Goal: Task Accomplishment & Management: Manage account settings

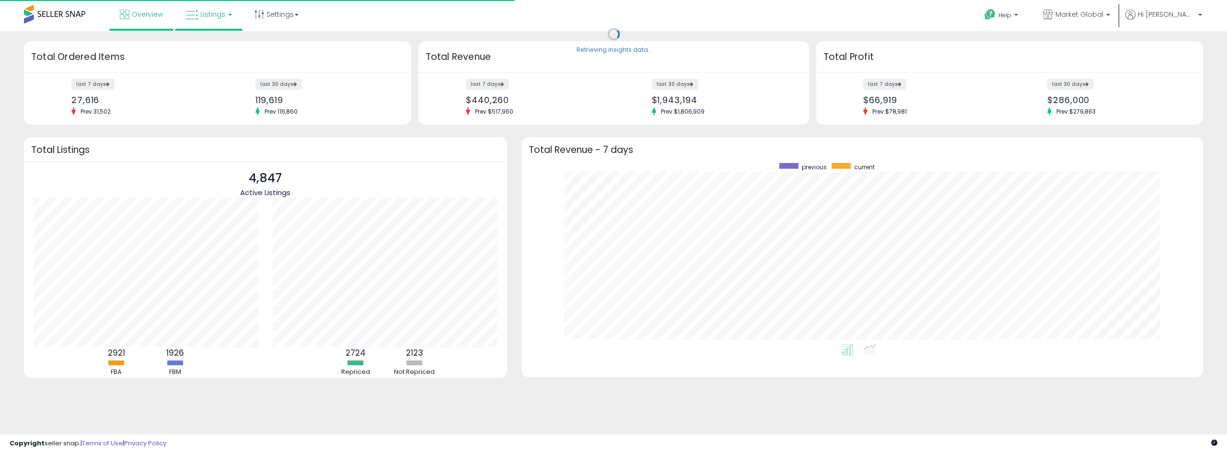
scroll to position [181, 662]
click at [216, 18] on span "Listings" at bounding box center [212, 15] width 25 height 10
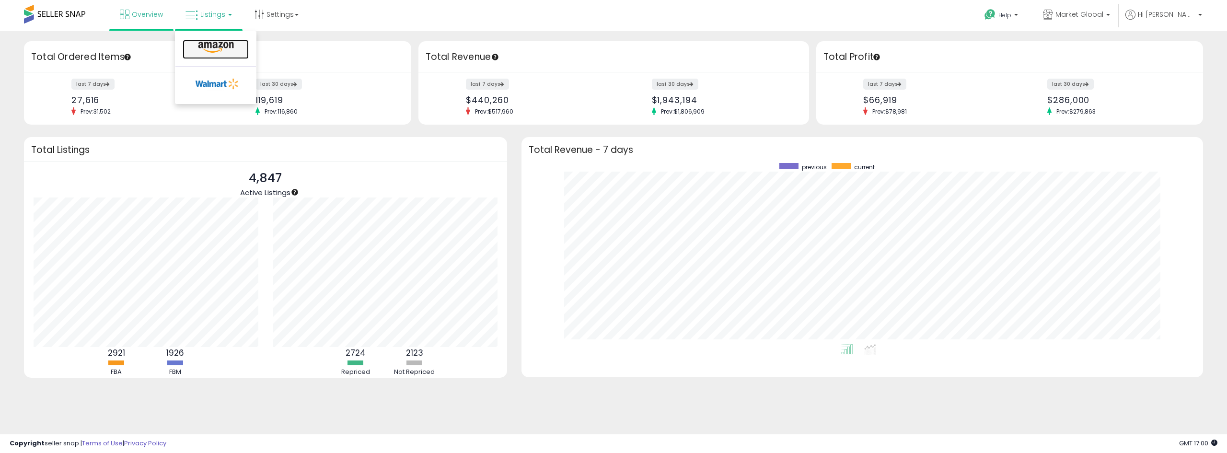
click at [212, 46] on icon at bounding box center [216, 47] width 42 height 12
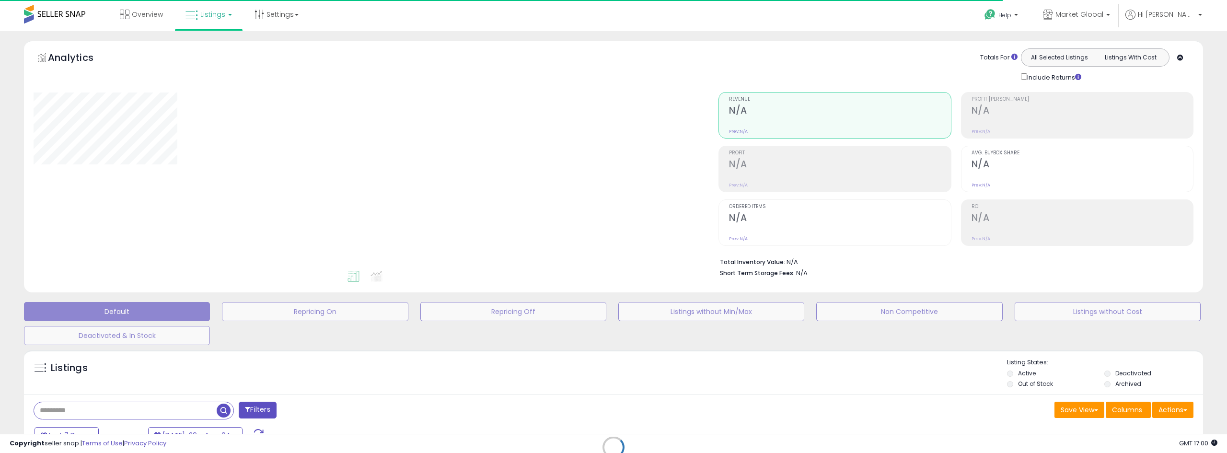
click at [146, 411] on div "Retrieving listings data.." at bounding box center [613, 454] width 1193 height 219
click at [148, 407] on div "Retrieving listings data.." at bounding box center [613, 454] width 1193 height 219
click at [113, 410] on div "Retrieving listings data.." at bounding box center [613, 454] width 1193 height 219
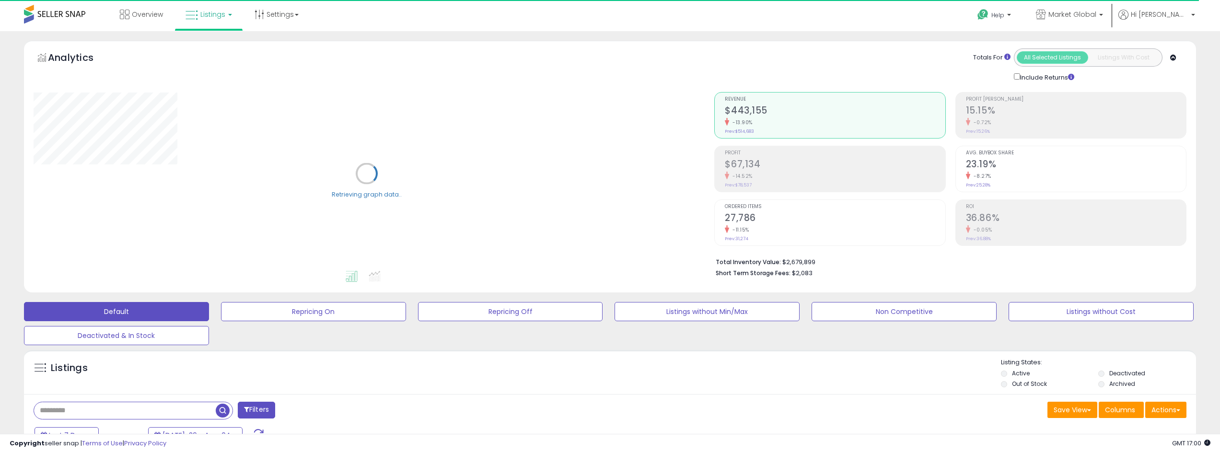
click at [68, 411] on input "text" at bounding box center [125, 410] width 182 height 17
paste input "*********"
type input "*********"
click at [373, 409] on button "Filters" at bounding box center [369, 410] width 37 height 17
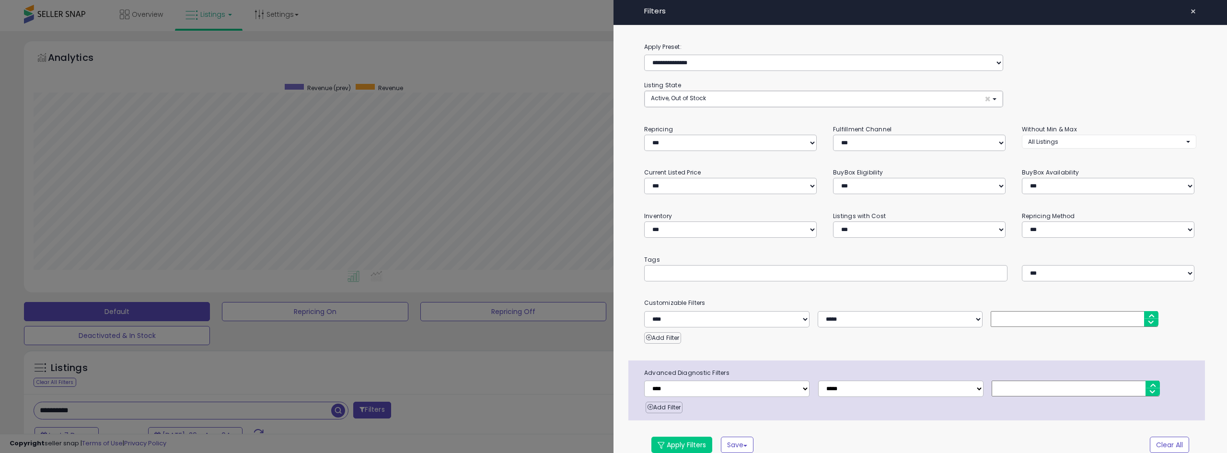
scroll to position [196, 685]
click at [703, 98] on span "Active, Out of Stock" at bounding box center [678, 98] width 55 height 8
click at [679, 145] on link "Deactivated" at bounding box center [683, 152] width 72 height 15
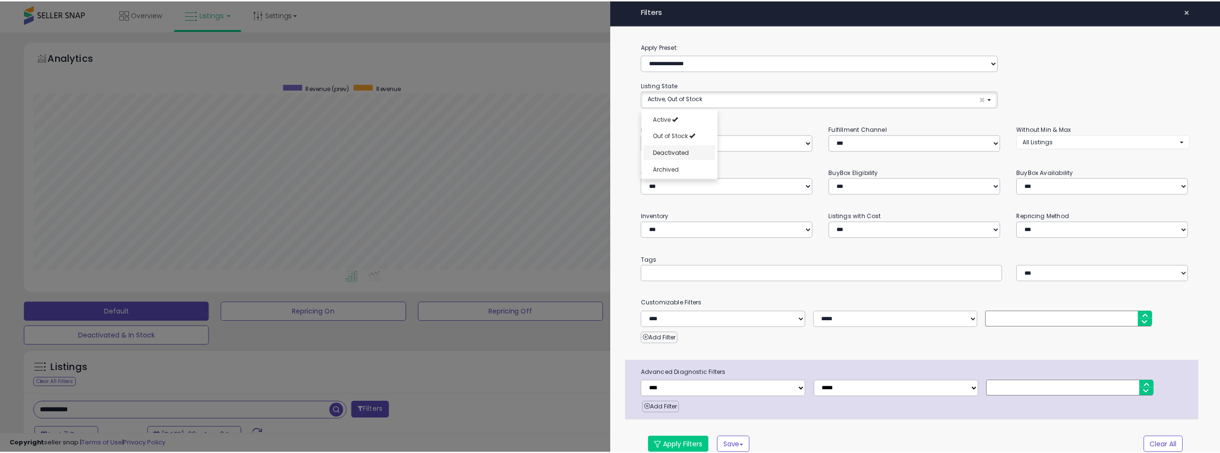
scroll to position [8, 0]
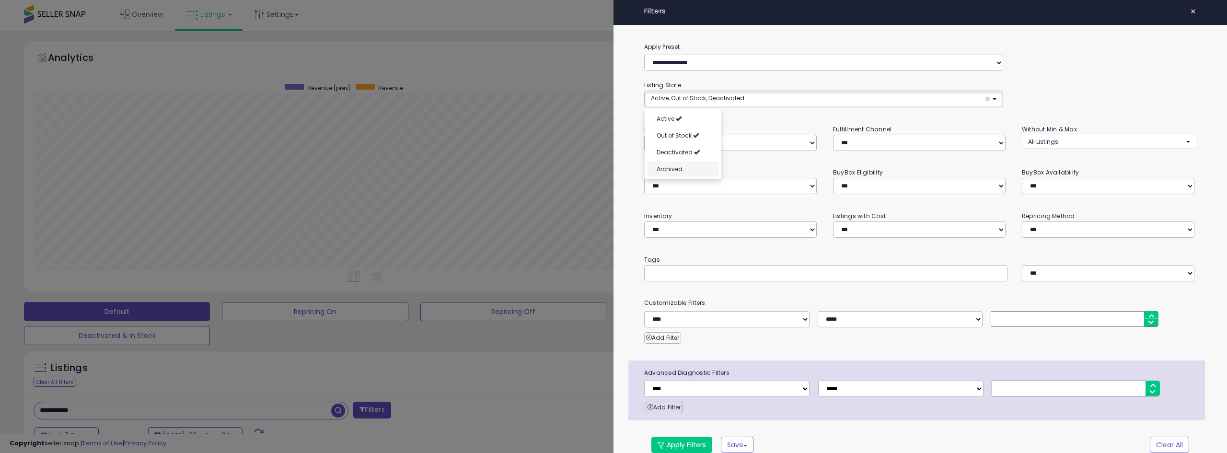
select select "**********"
click at [680, 167] on span "Archived" at bounding box center [670, 169] width 26 height 8
click at [691, 440] on button "Apply Filters" at bounding box center [681, 445] width 61 height 16
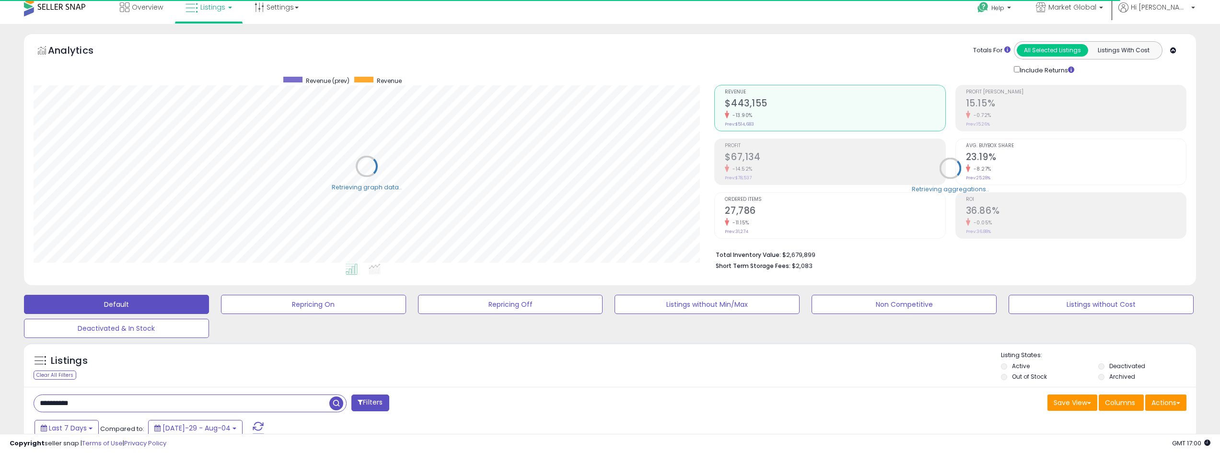
scroll to position [192, 0]
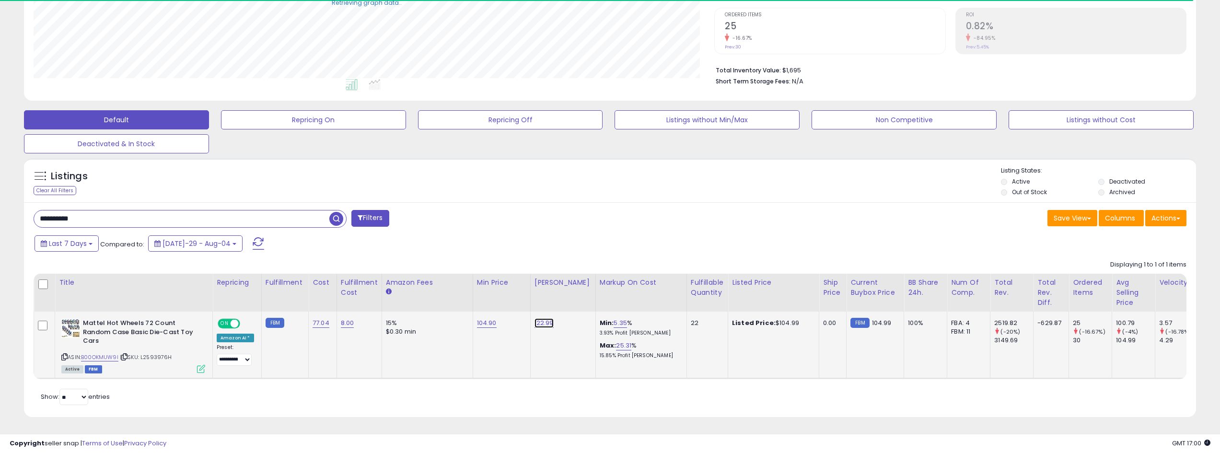
click at [539, 323] on link "122.99" at bounding box center [543, 323] width 19 height 10
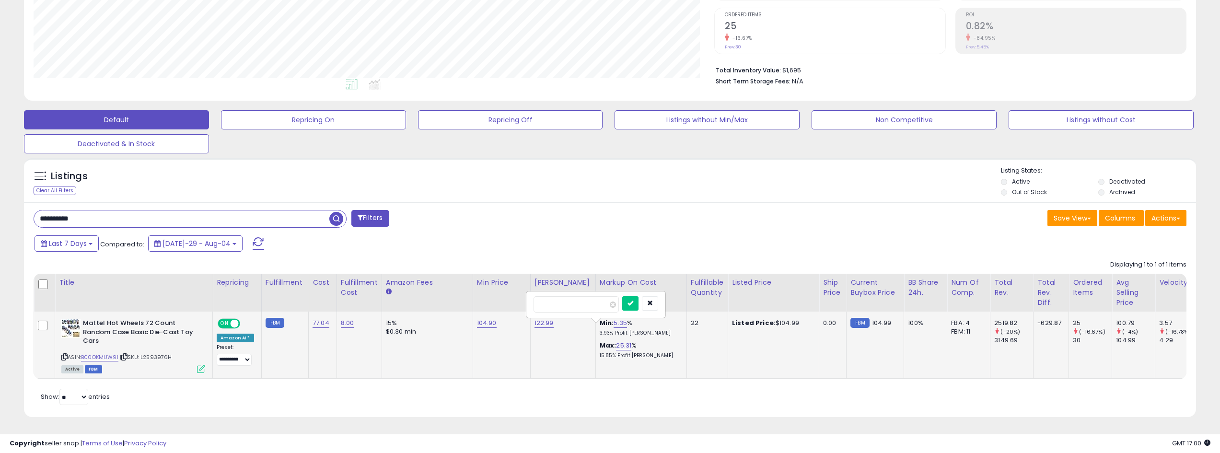
scroll to position [196, 681]
drag, startPoint x: 447, startPoint y: 295, endPoint x: 371, endPoint y: 290, distance: 75.4
click at [382, 293] on table "Title Repricing" at bounding box center [772, 326] width 1476 height 105
type input "******"
click button "submit" at bounding box center [567, 298] width 16 height 14
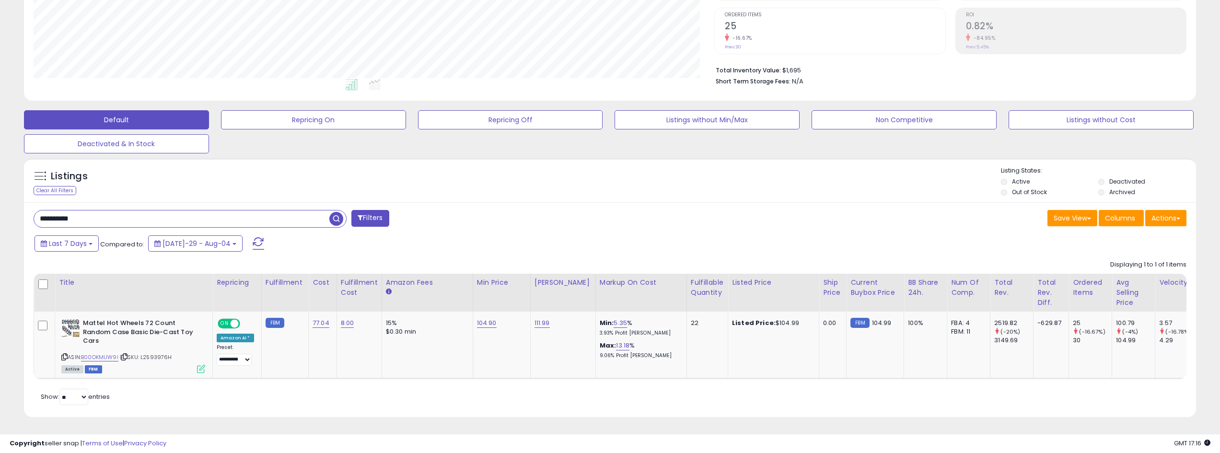
scroll to position [199, 0]
